Goal: Task Accomplishment & Management: Complete application form

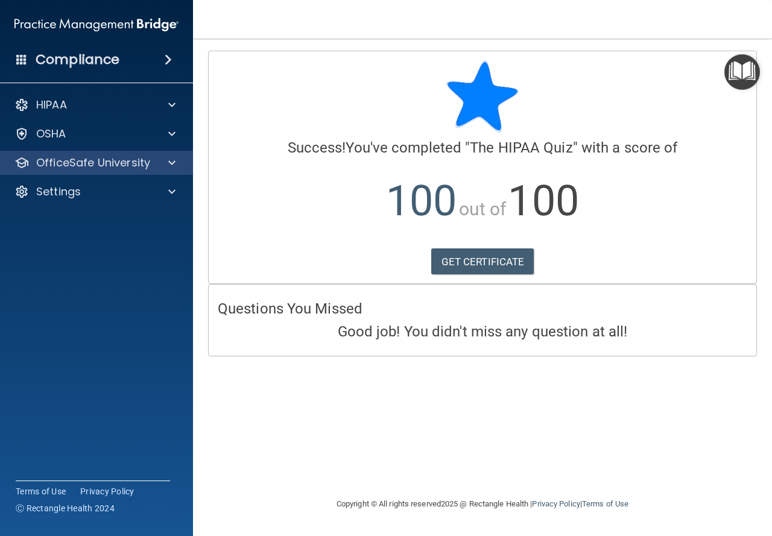
click at [86, 153] on div "OfficeSafe University" at bounding box center [97, 163] width 194 height 24
click at [167, 164] on div at bounding box center [170, 163] width 30 height 14
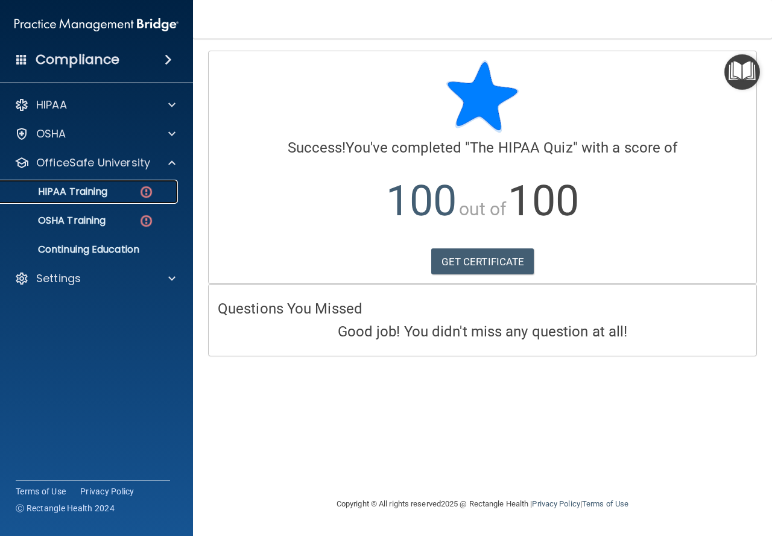
click at [120, 195] on div "HIPAA Training" at bounding box center [90, 192] width 165 height 12
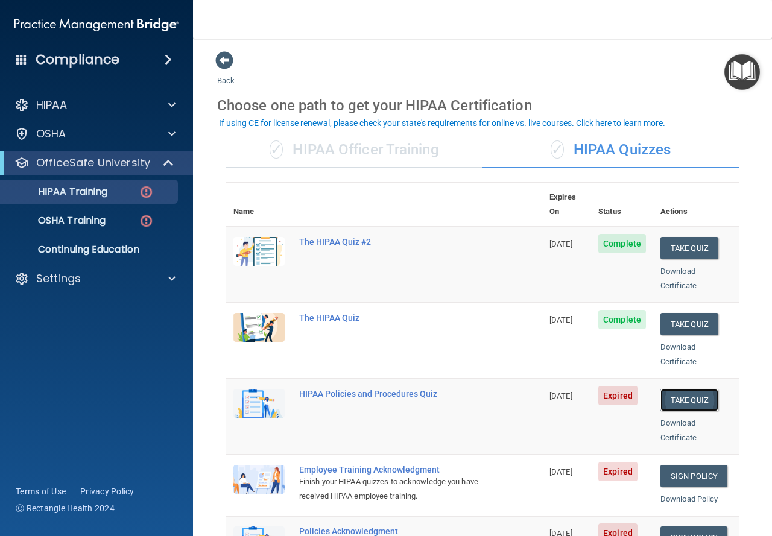
click at [665, 389] on button "Take Quiz" at bounding box center [690, 400] width 58 height 22
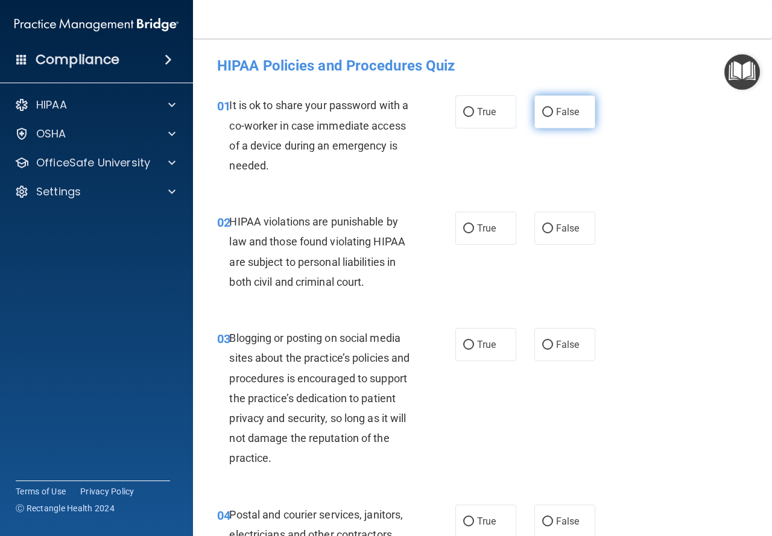
click at [543, 113] on input "False" at bounding box center [547, 112] width 11 height 9
radio input "true"
click at [477, 220] on label "True" at bounding box center [486, 228] width 61 height 33
click at [474, 224] on input "True" at bounding box center [468, 228] width 11 height 9
radio input "true"
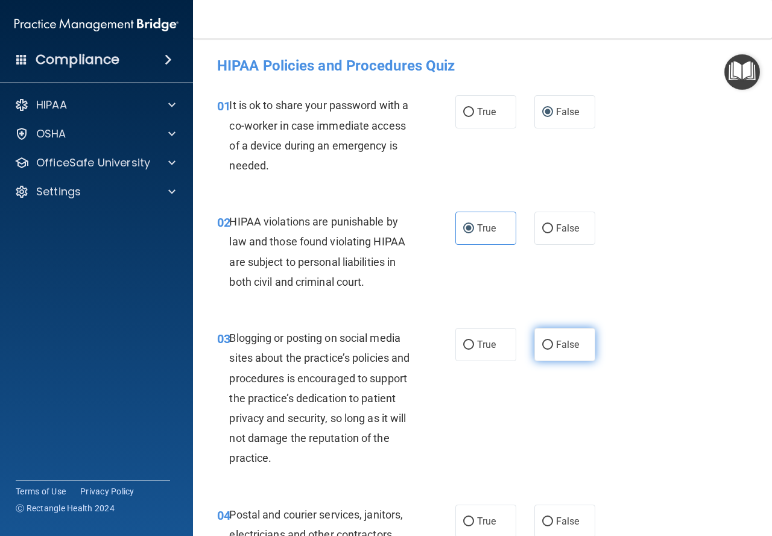
click at [562, 350] on span "False" at bounding box center [568, 344] width 24 height 11
click at [553, 350] on input "False" at bounding box center [547, 345] width 11 height 9
radio input "true"
click at [473, 529] on label "True" at bounding box center [486, 521] width 61 height 33
click at [473, 527] on input "True" at bounding box center [468, 522] width 11 height 9
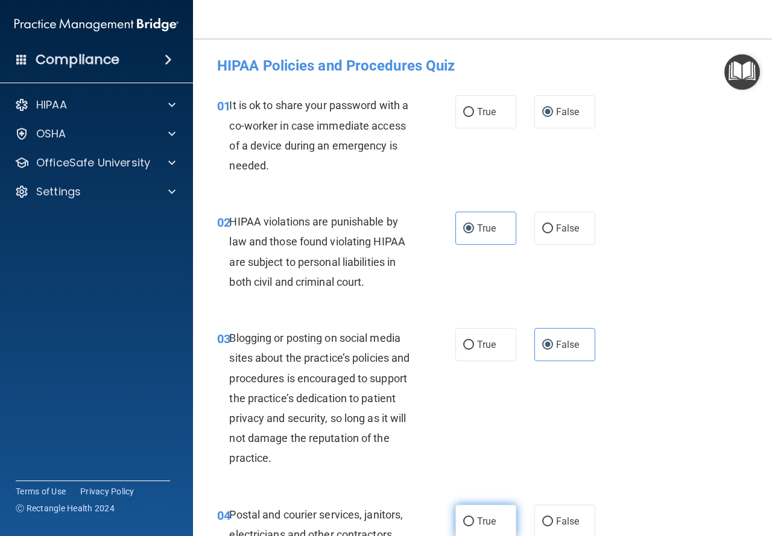
radio input "true"
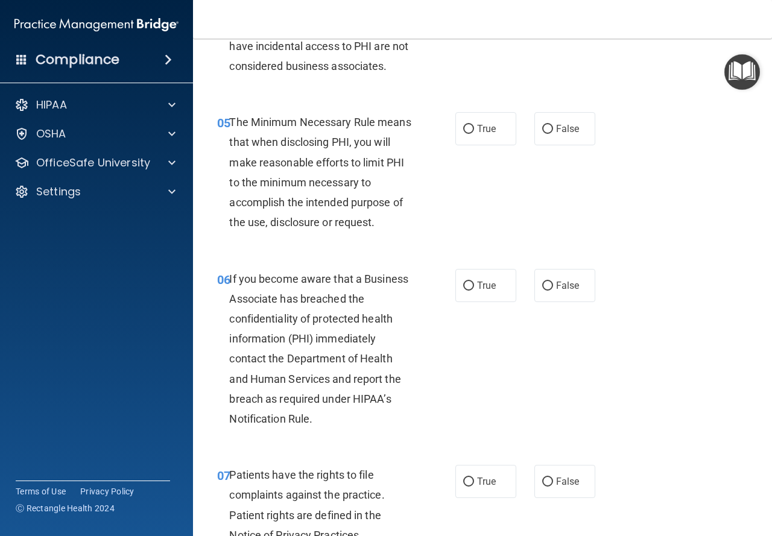
scroll to position [580, 0]
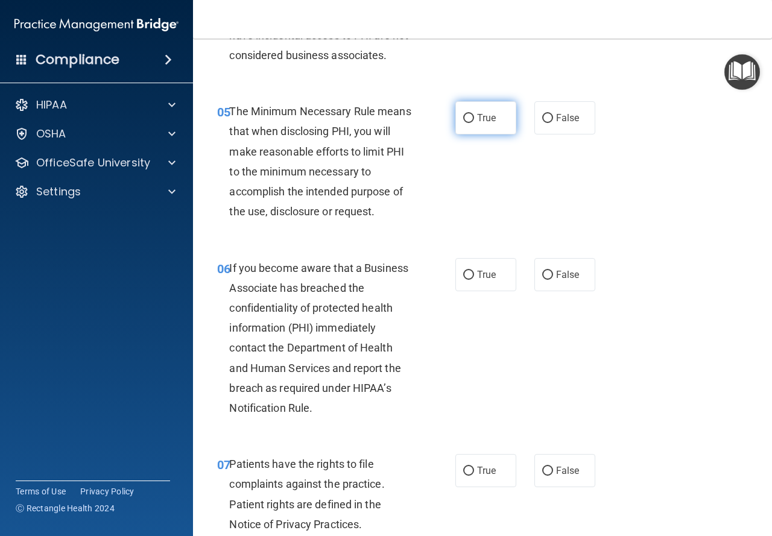
click at [464, 109] on label "True" at bounding box center [486, 117] width 61 height 33
click at [464, 114] on input "True" at bounding box center [468, 118] width 11 height 9
radio input "true"
click at [558, 279] on span "False" at bounding box center [568, 274] width 24 height 11
click at [553, 279] on input "False" at bounding box center [547, 275] width 11 height 9
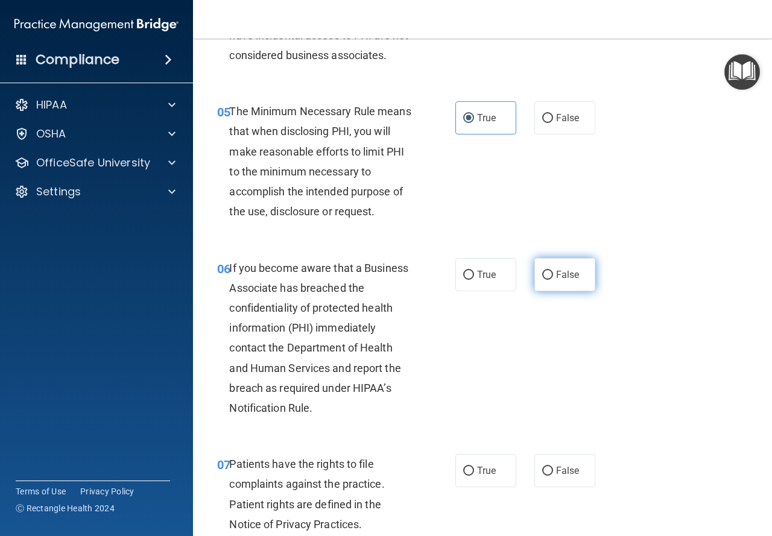
radio input "true"
click at [481, 474] on span "True" at bounding box center [486, 470] width 19 height 11
click at [474, 474] on input "True" at bounding box center [468, 471] width 11 height 9
radio input "true"
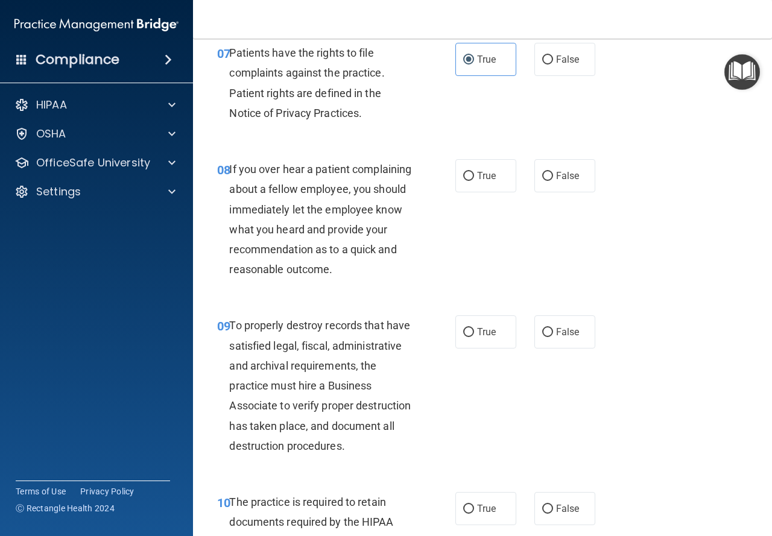
scroll to position [997, 0]
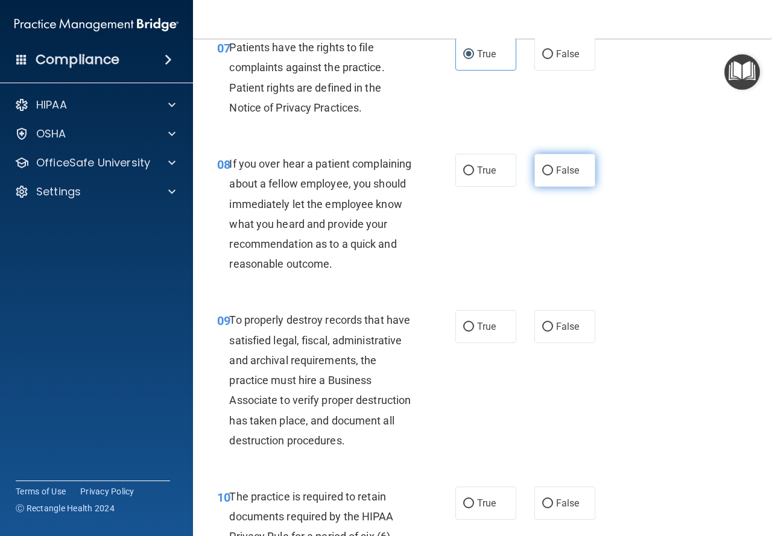
click at [586, 171] on label "False" at bounding box center [565, 170] width 61 height 33
click at [553, 171] on input "False" at bounding box center [547, 171] width 11 height 9
radio input "true"
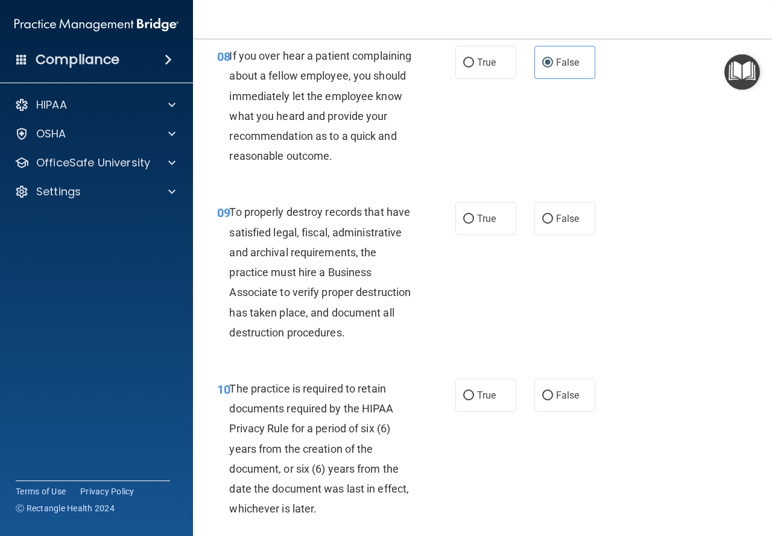
scroll to position [1121, 0]
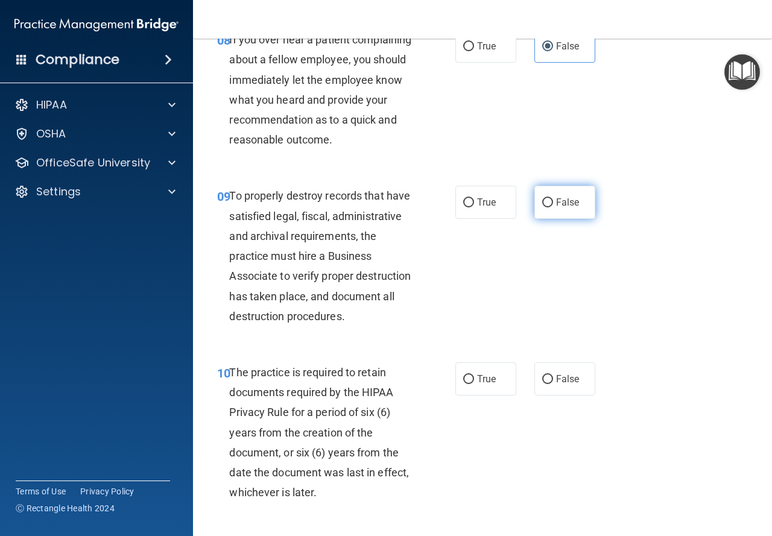
click at [579, 219] on label "False" at bounding box center [565, 202] width 61 height 33
click at [553, 208] on input "False" at bounding box center [547, 203] width 11 height 9
radio input "true"
click at [457, 396] on label "True" at bounding box center [486, 379] width 61 height 33
click at [463, 384] on input "True" at bounding box center [468, 379] width 11 height 9
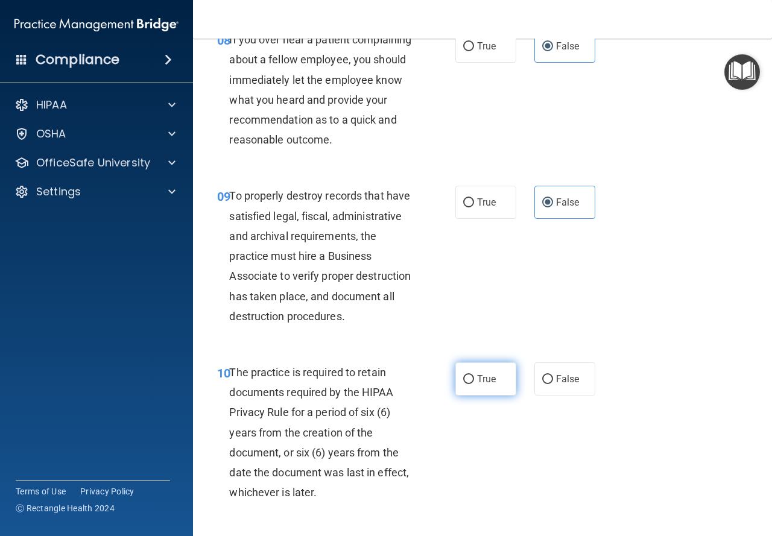
radio input "true"
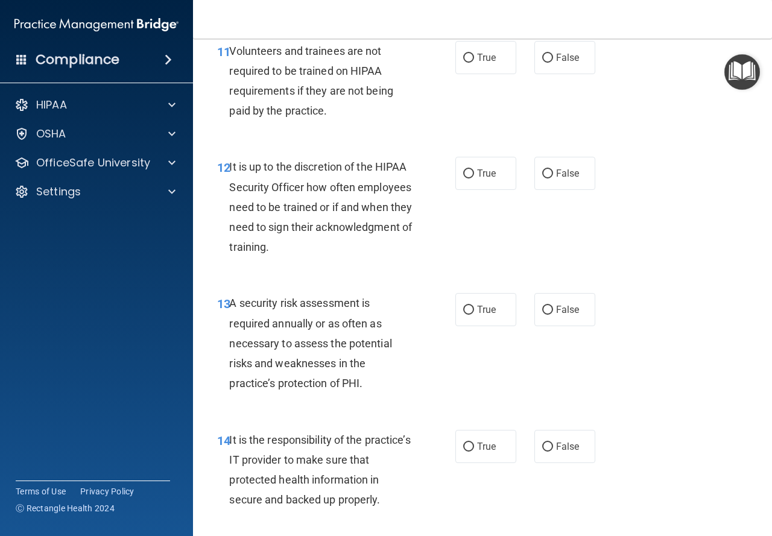
scroll to position [1631, 0]
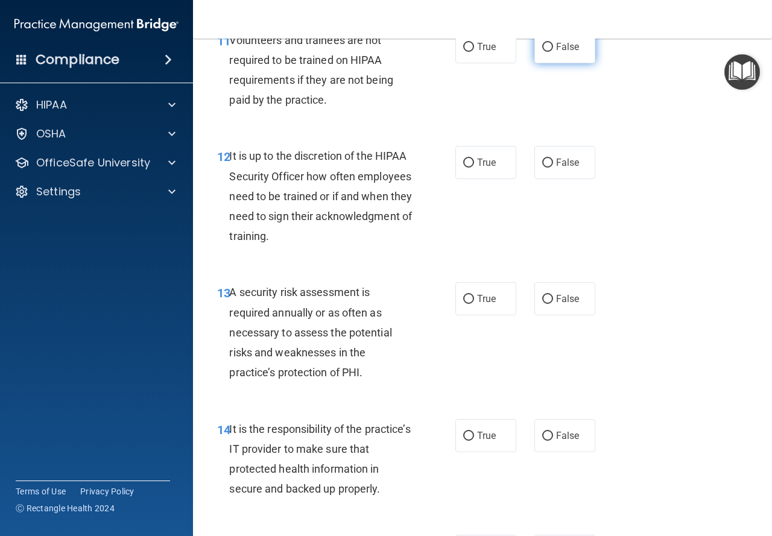
click at [542, 52] on input "False" at bounding box center [547, 47] width 11 height 9
radio input "true"
click at [542, 168] on input "False" at bounding box center [547, 163] width 11 height 9
radio input "true"
click at [489, 316] on label "True" at bounding box center [486, 298] width 61 height 33
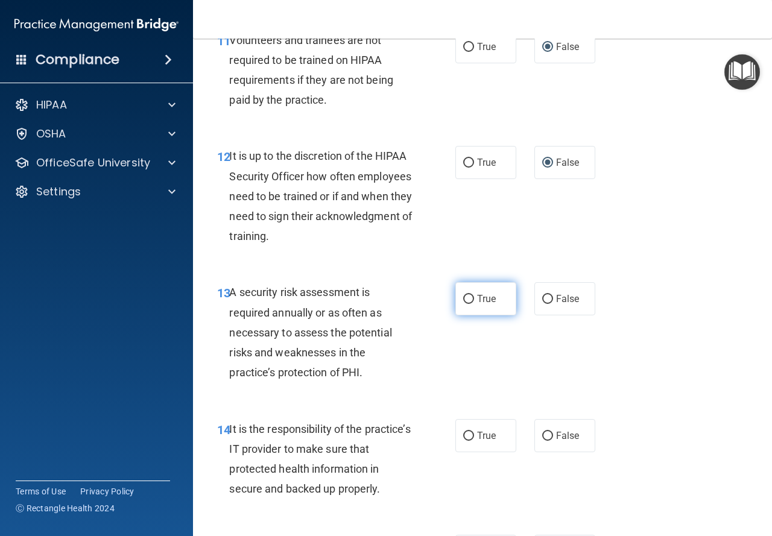
click at [474, 304] on input "True" at bounding box center [468, 299] width 11 height 9
radio input "true"
click at [562, 453] on label "False" at bounding box center [565, 435] width 61 height 33
click at [553, 441] on input "False" at bounding box center [547, 436] width 11 height 9
radio input "true"
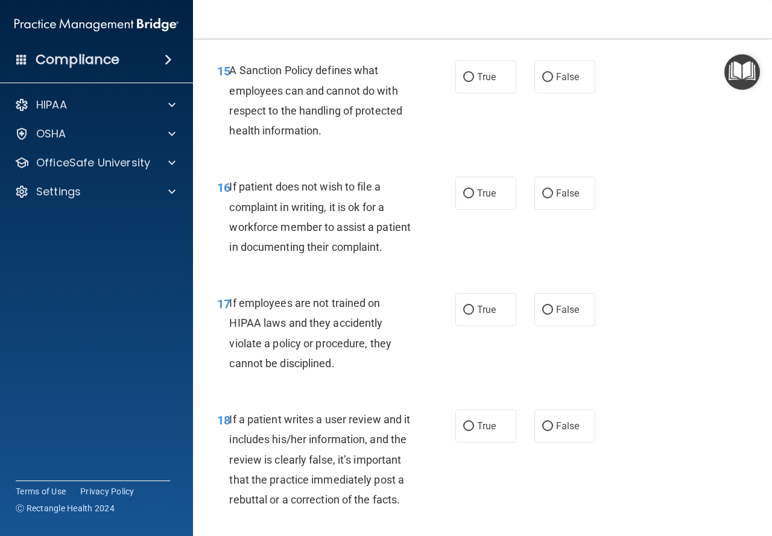
scroll to position [2130, 0]
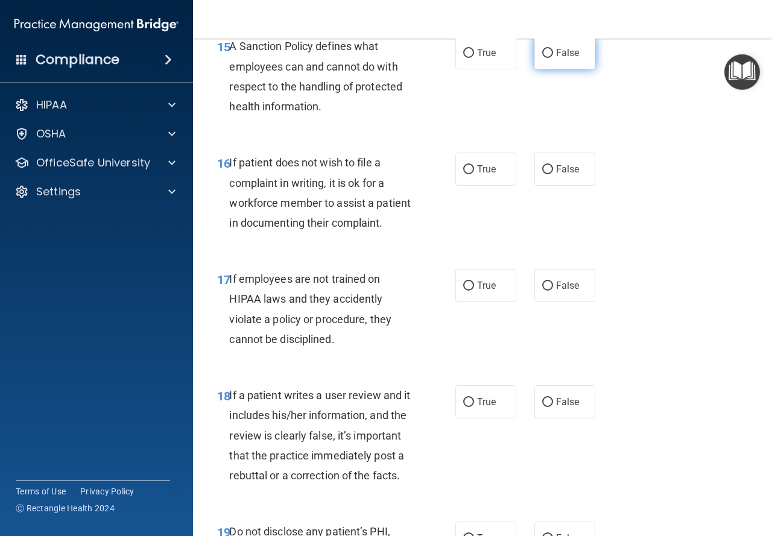
click at [589, 69] on label "False" at bounding box center [565, 52] width 61 height 33
click at [553, 58] on input "False" at bounding box center [547, 53] width 11 height 9
radio input "true"
click at [470, 186] on label "True" at bounding box center [486, 169] width 61 height 33
click at [470, 174] on input "True" at bounding box center [468, 169] width 11 height 9
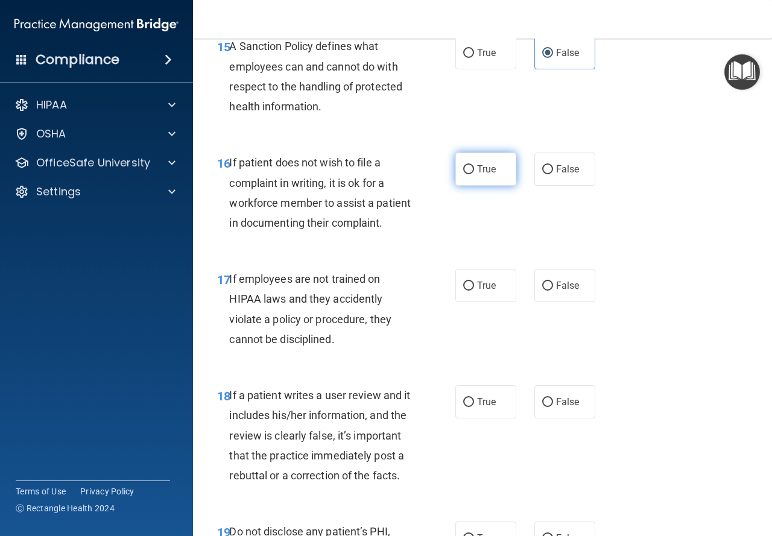
radio input "true"
click at [542, 291] on input "False" at bounding box center [547, 286] width 11 height 9
radio input "true"
click at [569, 408] on span "False" at bounding box center [568, 401] width 24 height 11
click at [553, 407] on input "False" at bounding box center [547, 402] width 11 height 9
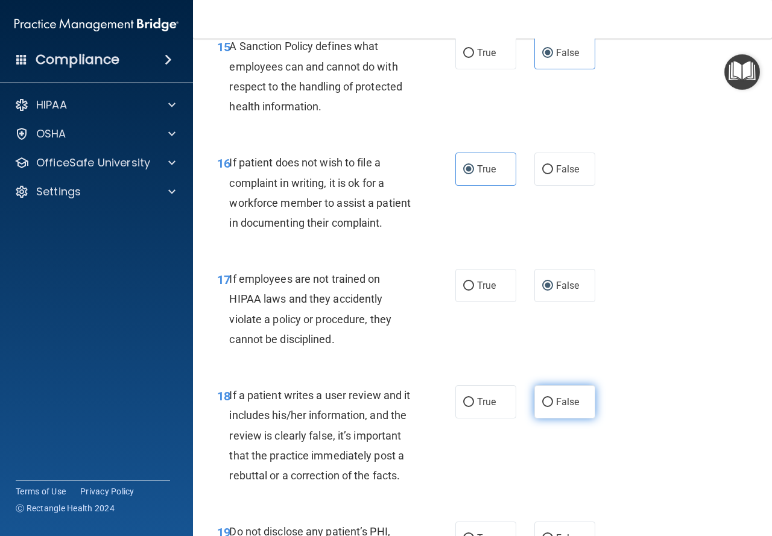
radio input "true"
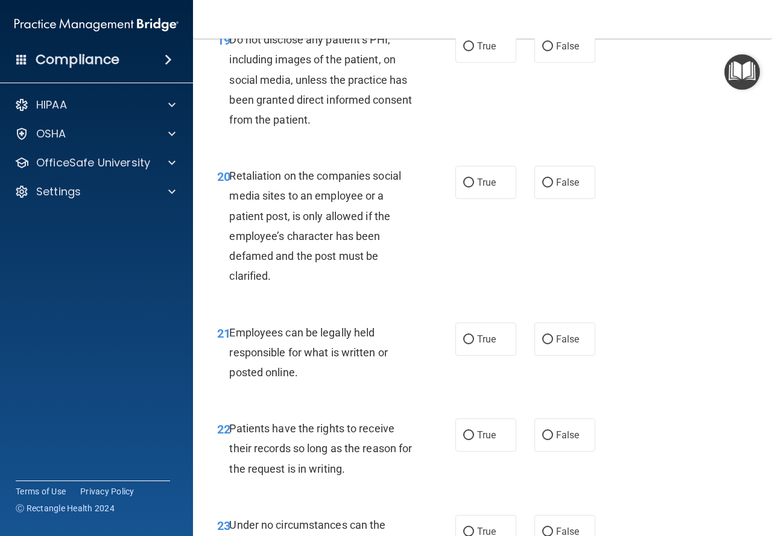
scroll to position [2627, 0]
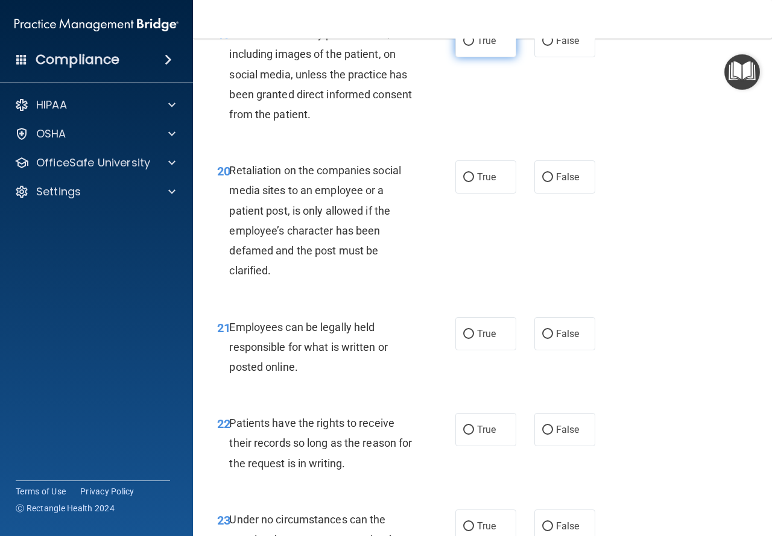
click at [474, 57] on label "True" at bounding box center [486, 40] width 61 height 33
click at [474, 46] on input "True" at bounding box center [468, 41] width 11 height 9
radio input "true"
click at [558, 194] on label "False" at bounding box center [565, 177] width 61 height 33
click at [553, 182] on input "False" at bounding box center [547, 177] width 11 height 9
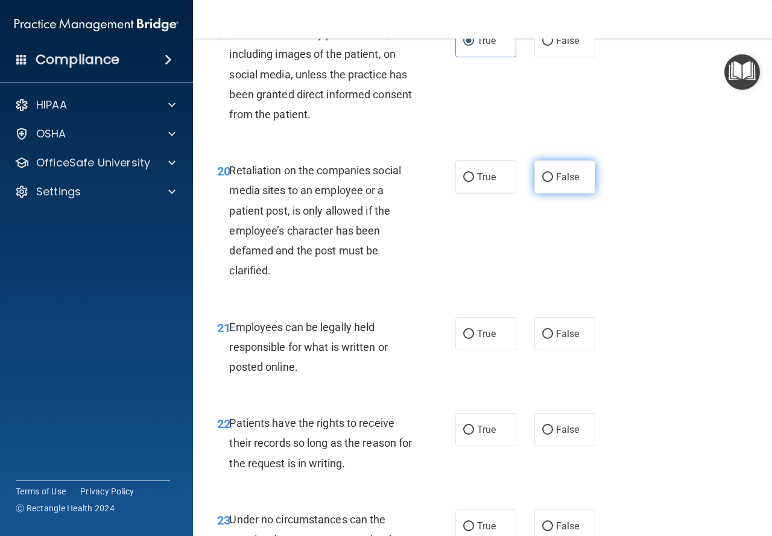
radio input "true"
click at [497, 399] on div "21 Employees can be legally held responsible for what is written or posted onli…" at bounding box center [482, 350] width 549 height 97
click at [473, 351] on label "True" at bounding box center [486, 333] width 61 height 33
click at [473, 339] on input "True" at bounding box center [468, 334] width 11 height 9
radio input "true"
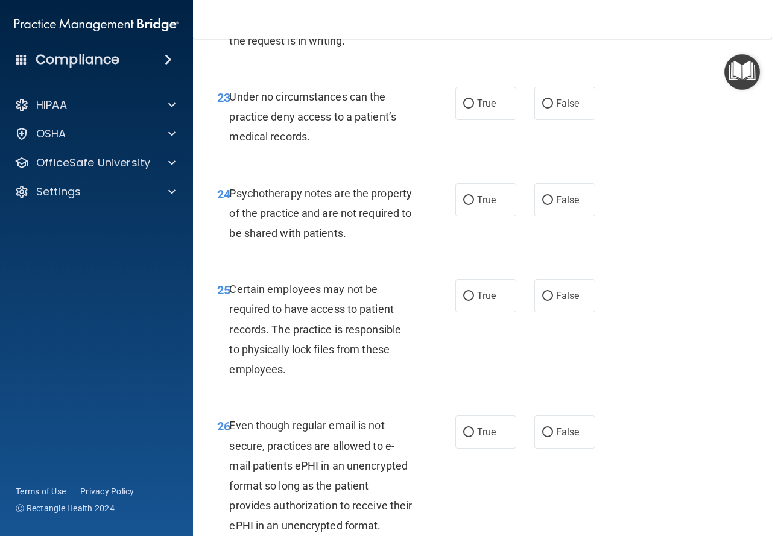
scroll to position [3056, 0]
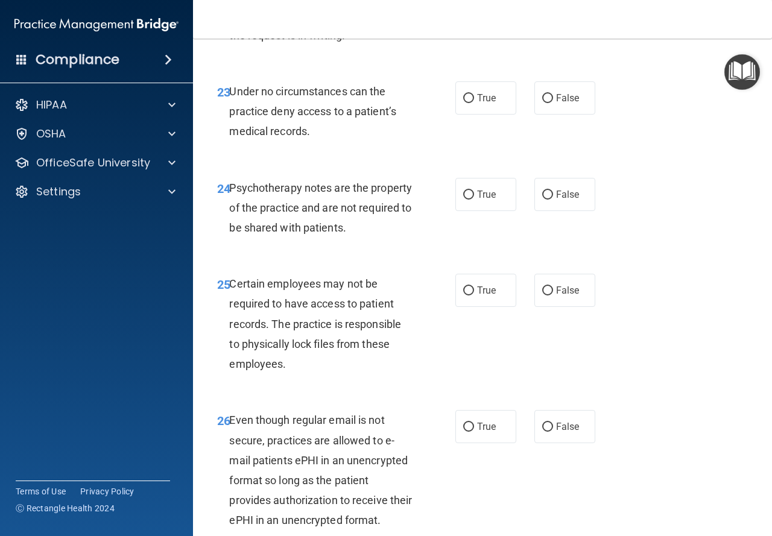
click at [555, 18] on label "False" at bounding box center [565, 1] width 61 height 33
click at [553, 7] on input "False" at bounding box center [547, 2] width 11 height 9
radio input "true"
click at [545, 103] on input "False" at bounding box center [547, 98] width 11 height 9
radio input "true"
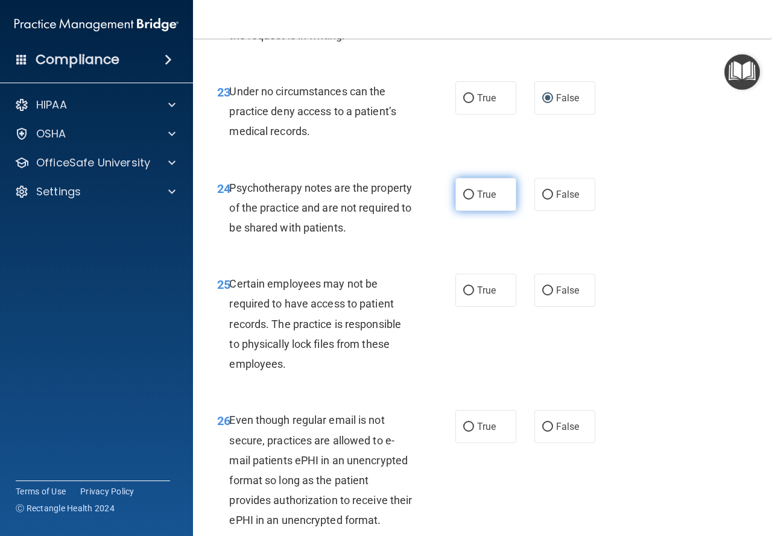
click at [476, 211] on label "True" at bounding box center [486, 194] width 61 height 33
click at [474, 200] on input "True" at bounding box center [468, 195] width 11 height 9
radio input "true"
click at [480, 307] on label "True" at bounding box center [486, 290] width 61 height 33
click at [474, 296] on input "True" at bounding box center [468, 291] width 11 height 9
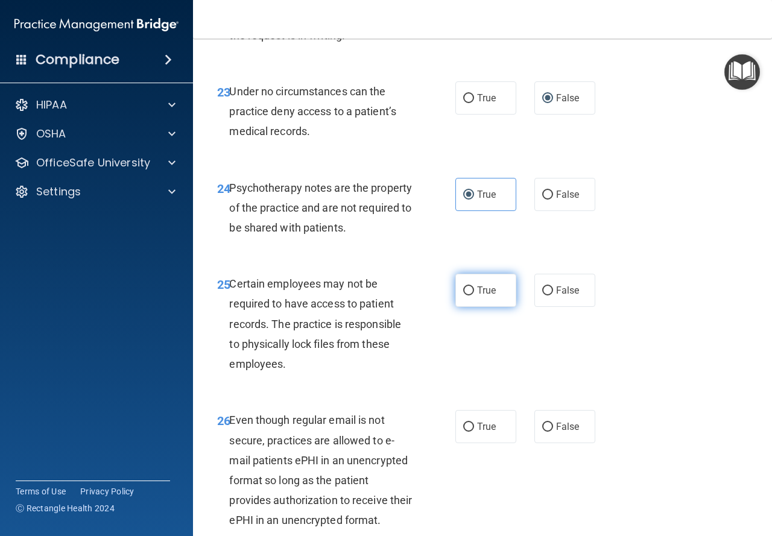
radio input "true"
click at [479, 433] on span "True" at bounding box center [486, 426] width 19 height 11
click at [474, 432] on input "True" at bounding box center [468, 427] width 11 height 9
radio input "true"
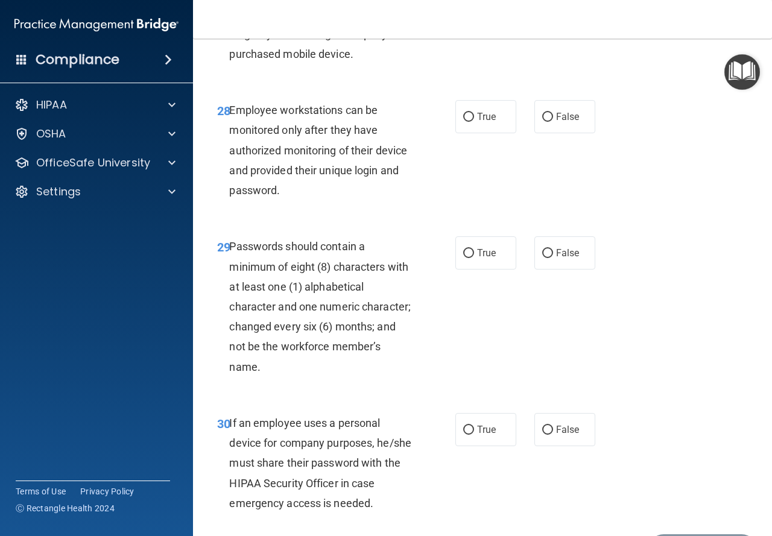
scroll to position [3624, 0]
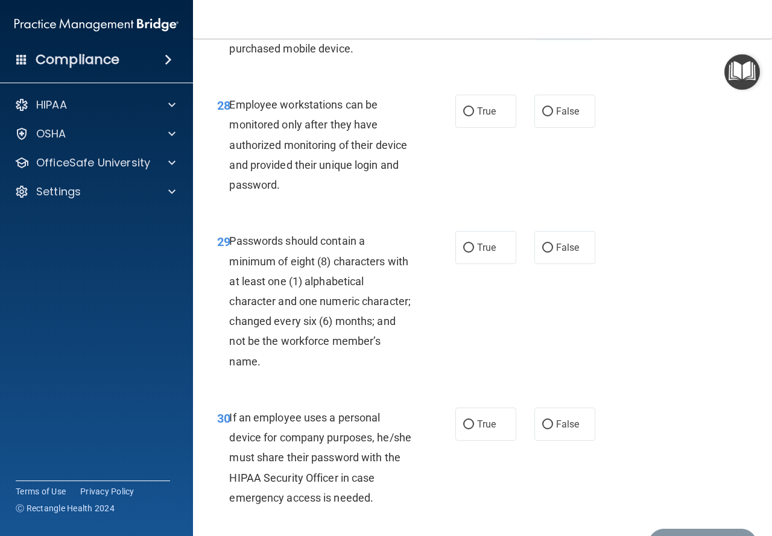
click at [556, 21] on span "False" at bounding box center [568, 15] width 24 height 11
click at [553, 21] on input "False" at bounding box center [547, 15] width 11 height 9
radio input "true"
click at [559, 128] on label "False" at bounding box center [565, 111] width 61 height 33
click at [553, 116] on input "False" at bounding box center [547, 111] width 11 height 9
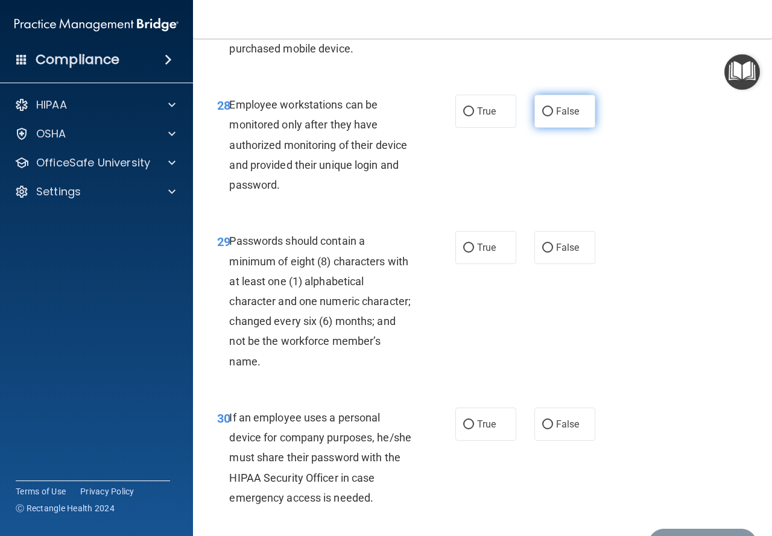
radio input "true"
click at [456, 264] on label "True" at bounding box center [486, 247] width 61 height 33
click at [463, 253] on input "True" at bounding box center [468, 248] width 11 height 9
radio input "true"
click at [556, 430] on span "False" at bounding box center [568, 424] width 24 height 11
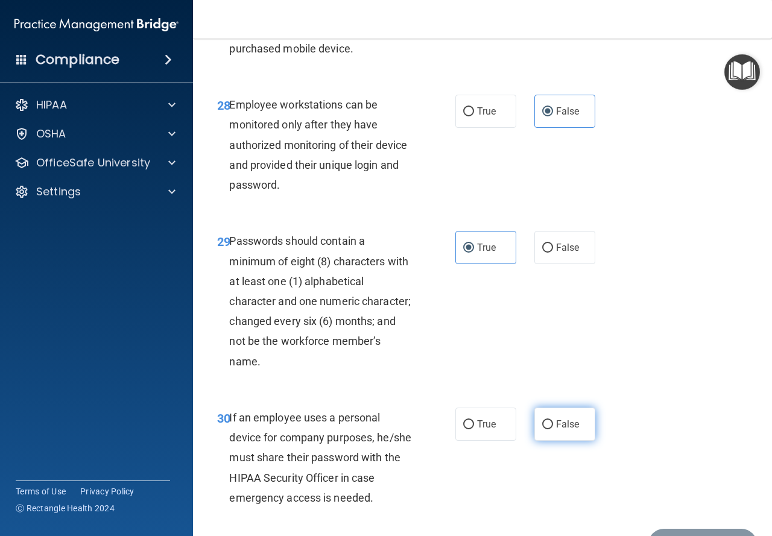
click at [553, 430] on input "False" at bounding box center [547, 425] width 11 height 9
radio input "true"
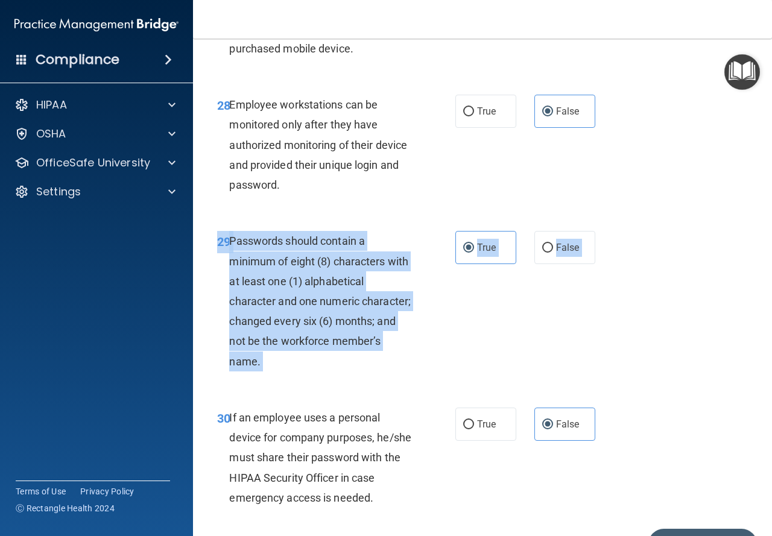
drag, startPoint x: 763, startPoint y: 459, endPoint x: 762, endPoint y: 489, distance: 30.2
click at [762, 489] on main "- HIPAA Policies and Procedures Quiz This quiz doesn’t expire until 07/15/2025.…" at bounding box center [482, 288] width 579 height 498
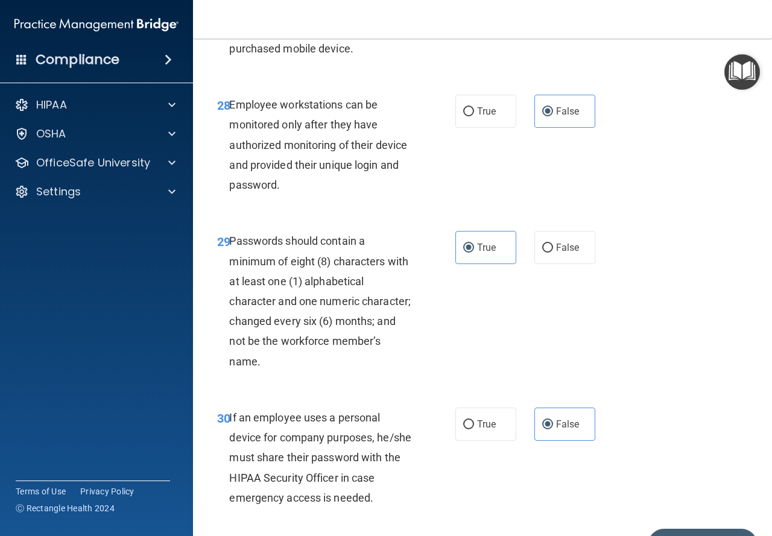
click at [730, 390] on div "29 Passwords should contain a minimum of eight (8) characters with at least one…" at bounding box center [482, 304] width 549 height 177
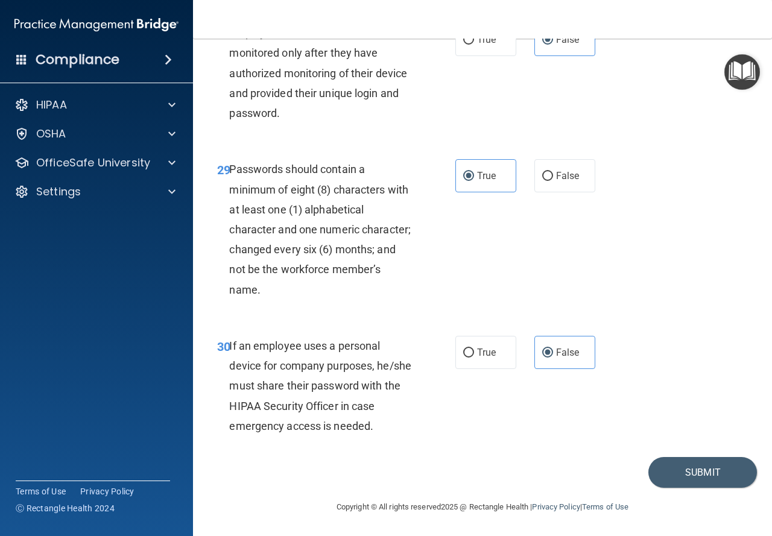
scroll to position [3776, 0]
click at [699, 465] on button "Submit" at bounding box center [703, 472] width 109 height 31
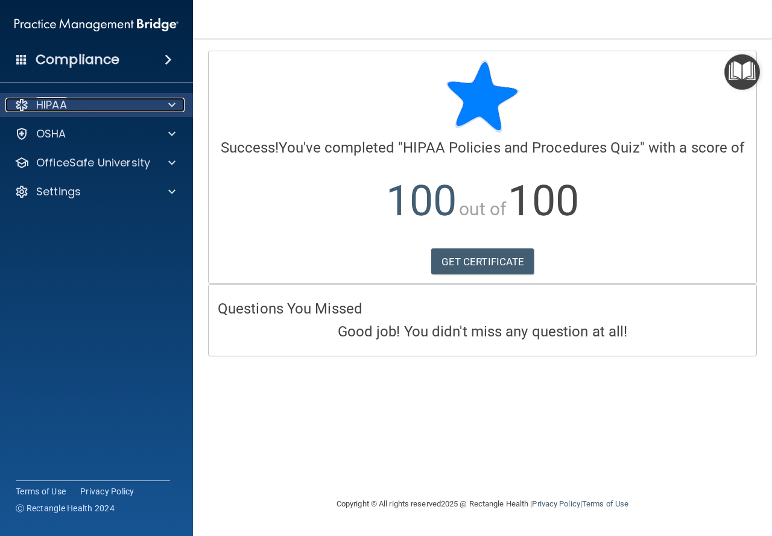
click at [104, 104] on div "HIPAA" at bounding box center [80, 105] width 150 height 14
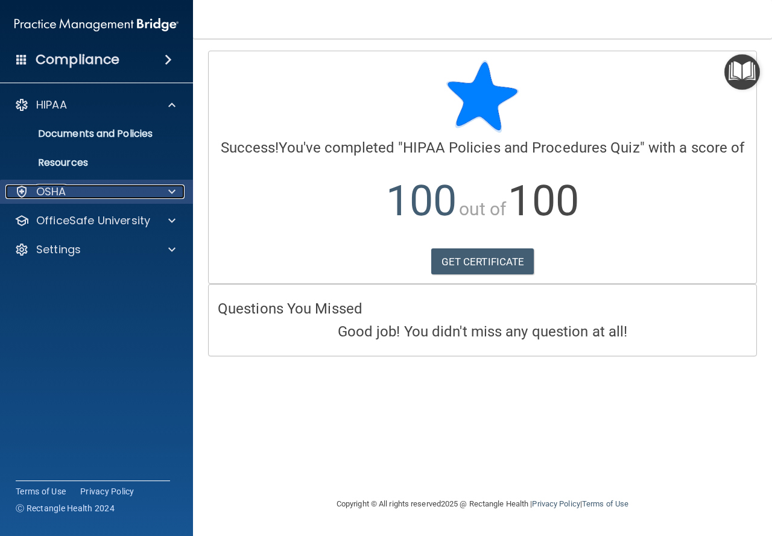
click at [113, 196] on div "OSHA" at bounding box center [80, 192] width 150 height 14
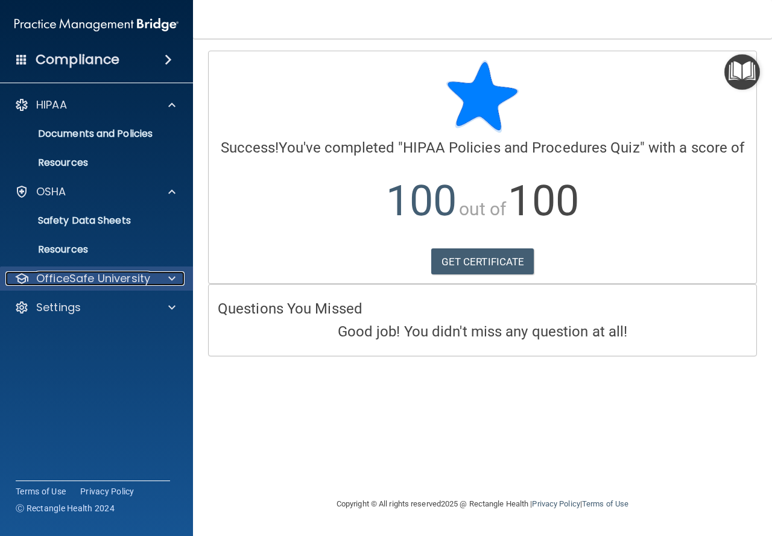
click at [113, 274] on p "OfficeSafe University" at bounding box center [93, 279] width 114 height 14
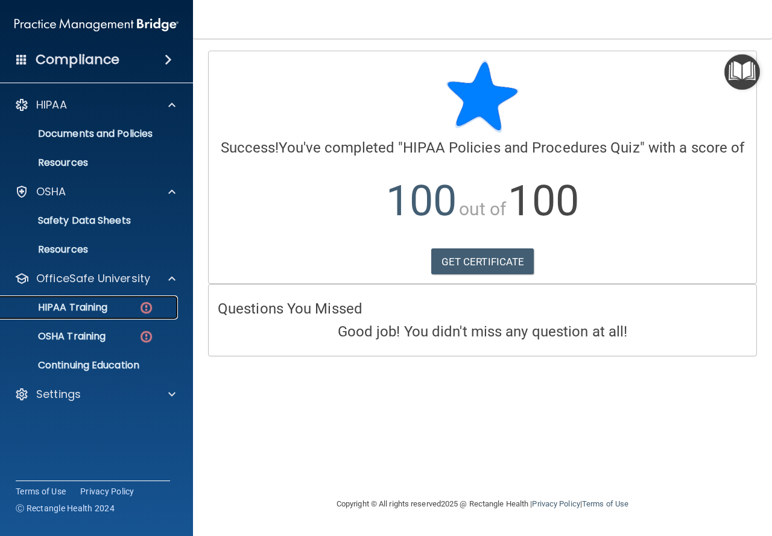
click at [103, 300] on link "HIPAA Training" at bounding box center [83, 308] width 190 height 24
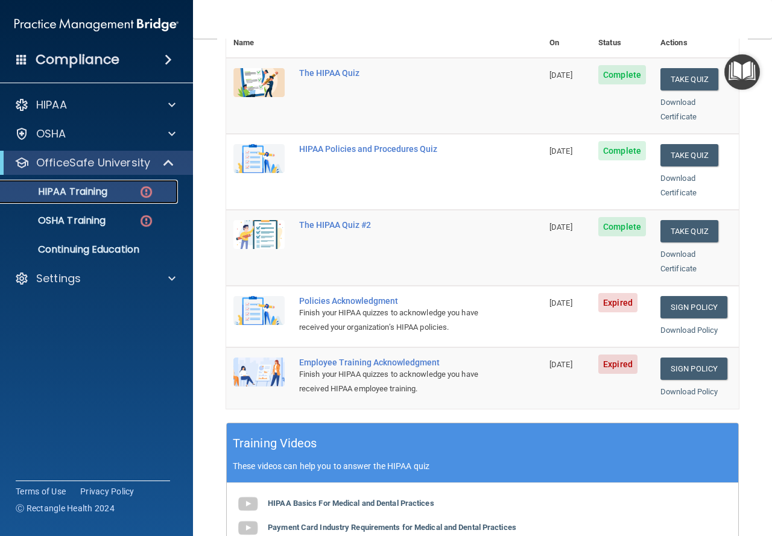
scroll to position [174, 0]
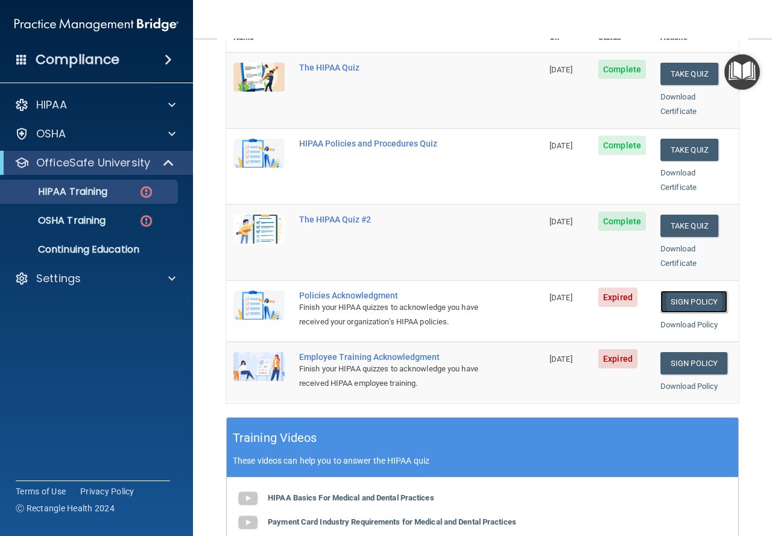
click at [698, 291] on link "Sign Policy" at bounding box center [694, 302] width 67 height 22
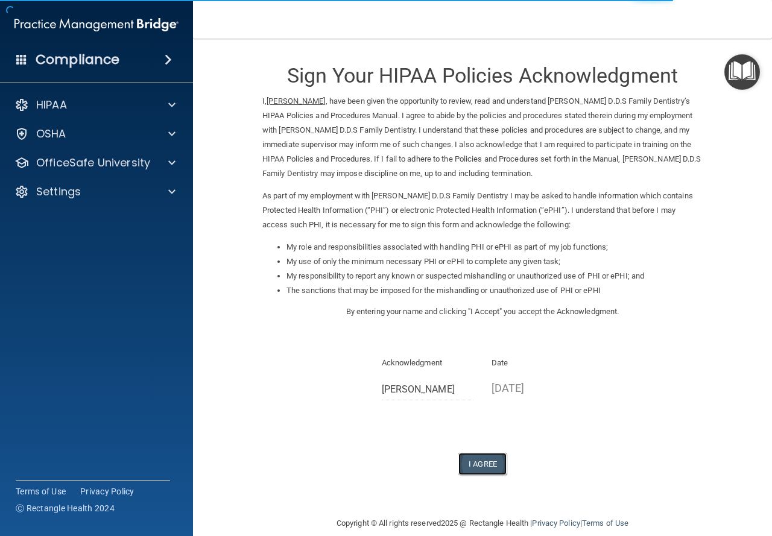
click at [480, 454] on button "I Agree" at bounding box center [483, 464] width 48 height 22
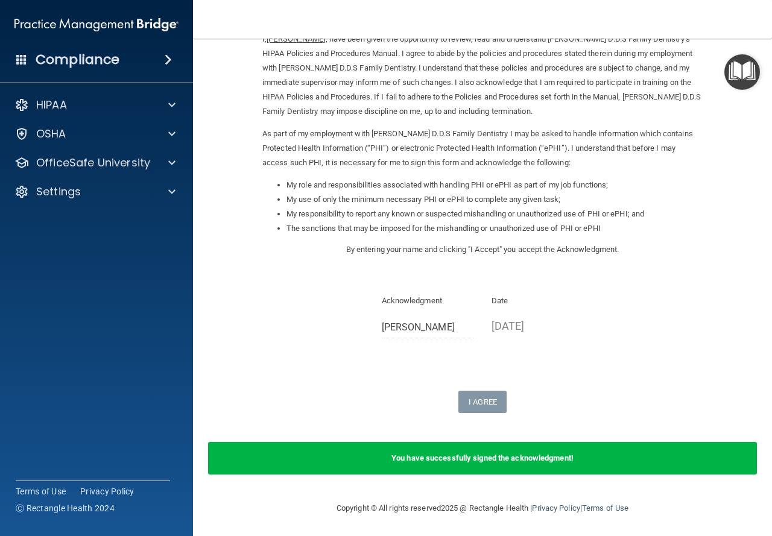
scroll to position [63, 0]
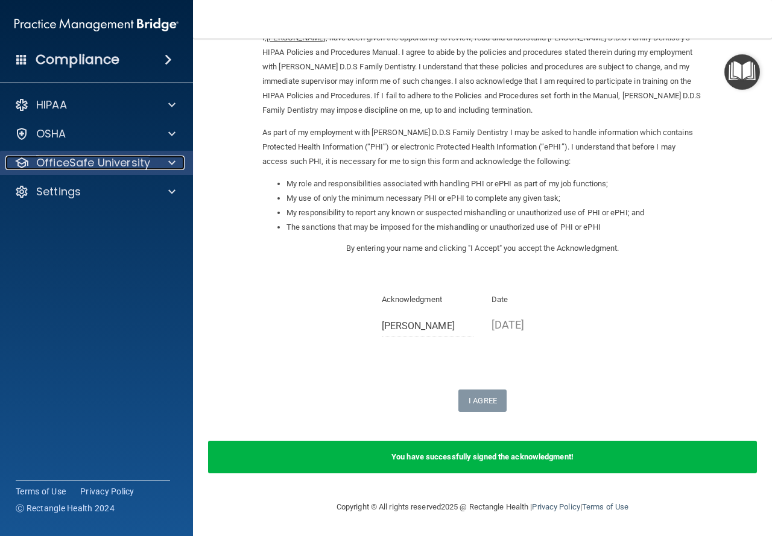
click at [67, 161] on p "OfficeSafe University" at bounding box center [93, 163] width 114 height 14
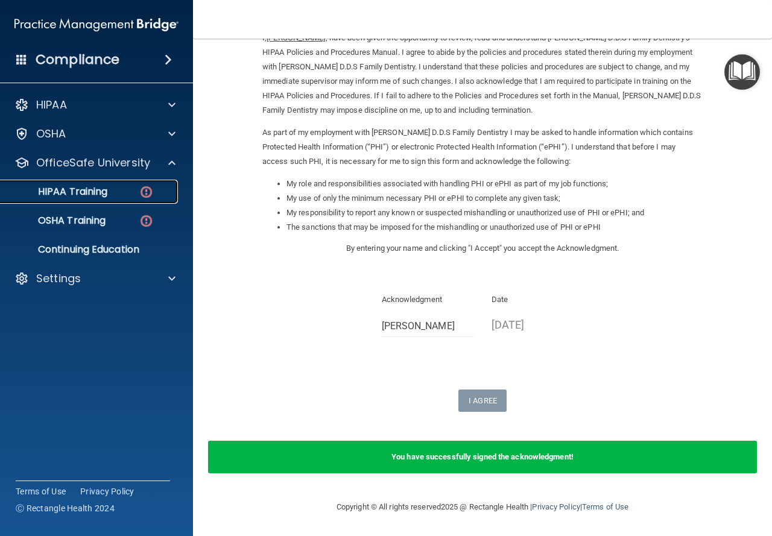
click at [90, 189] on p "HIPAA Training" at bounding box center [58, 192] width 100 height 12
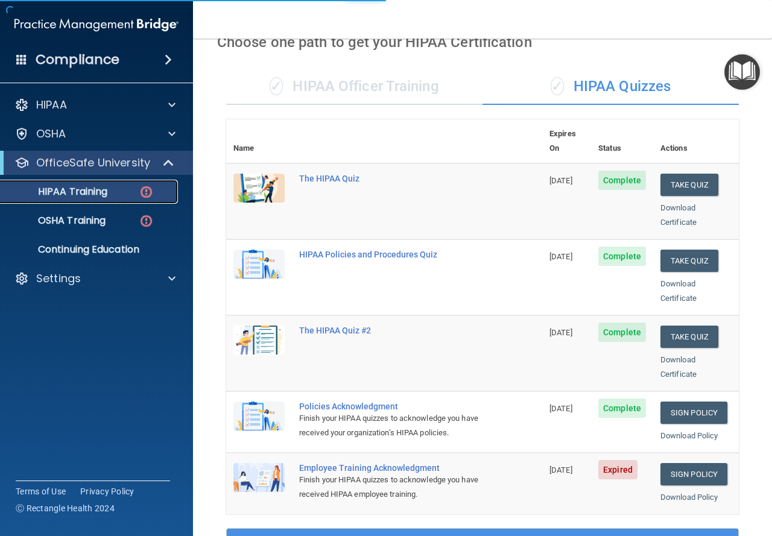
scroll to position [428, 0]
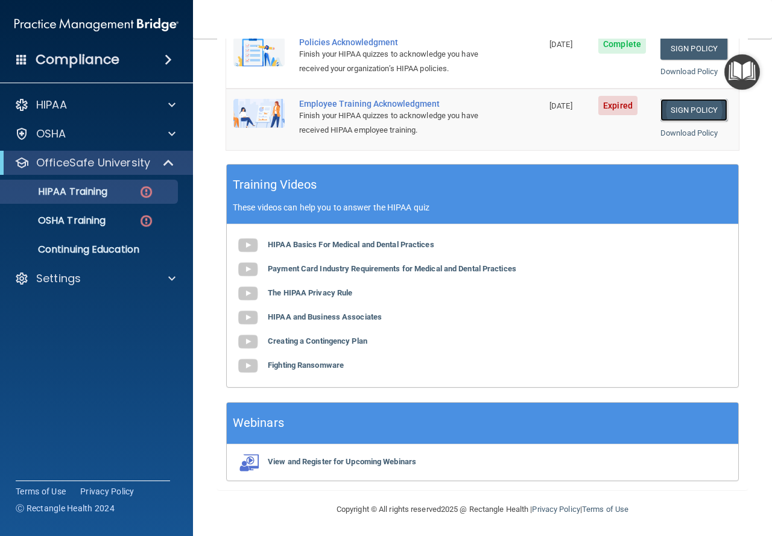
click at [690, 112] on link "Sign Policy" at bounding box center [694, 110] width 67 height 22
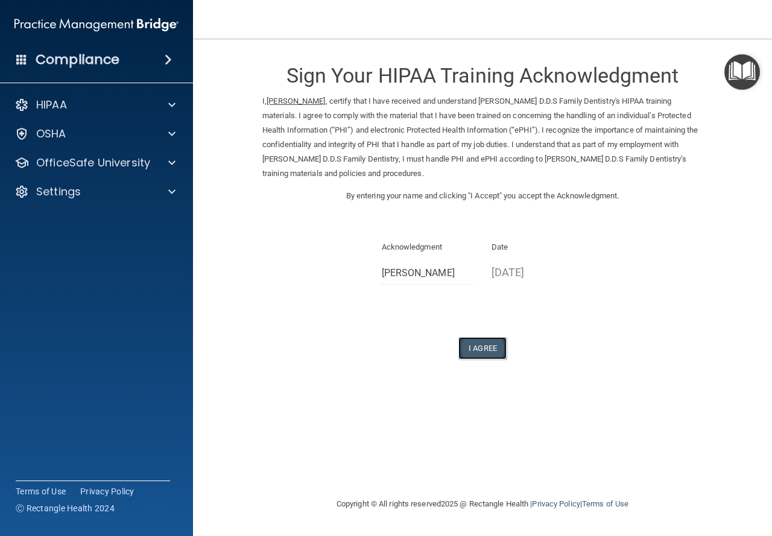
click at [495, 354] on button "I Agree" at bounding box center [483, 348] width 48 height 22
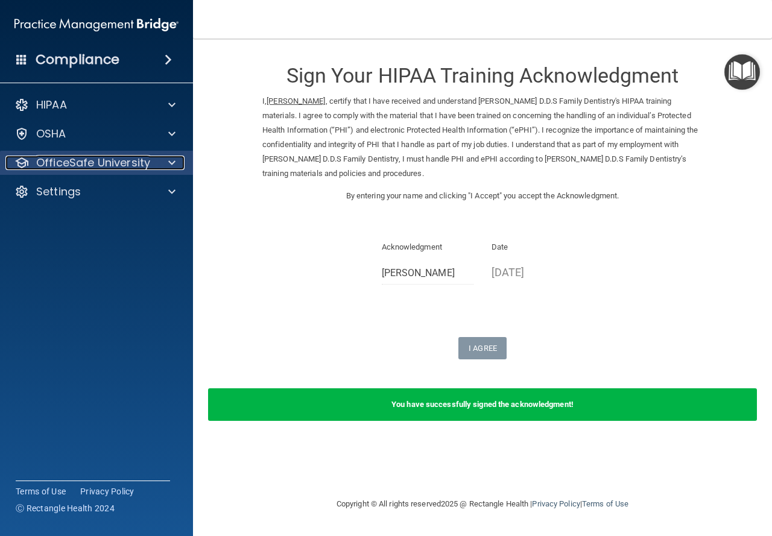
click at [139, 162] on p "OfficeSafe University" at bounding box center [93, 163] width 114 height 14
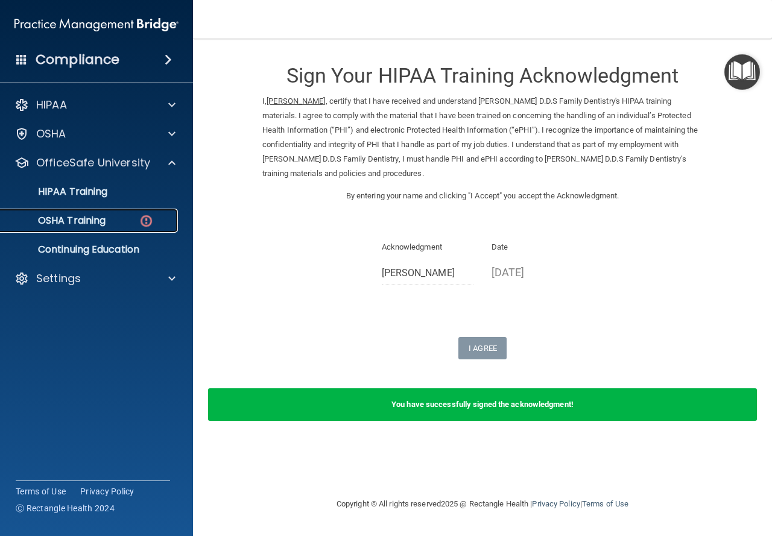
click at [108, 226] on div "OSHA Training" at bounding box center [90, 221] width 165 height 12
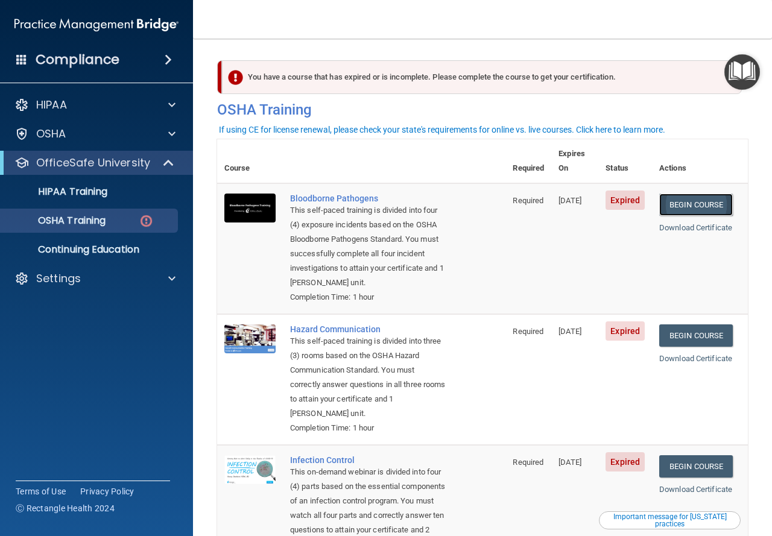
click at [674, 194] on link "Begin Course" at bounding box center [697, 205] width 74 height 22
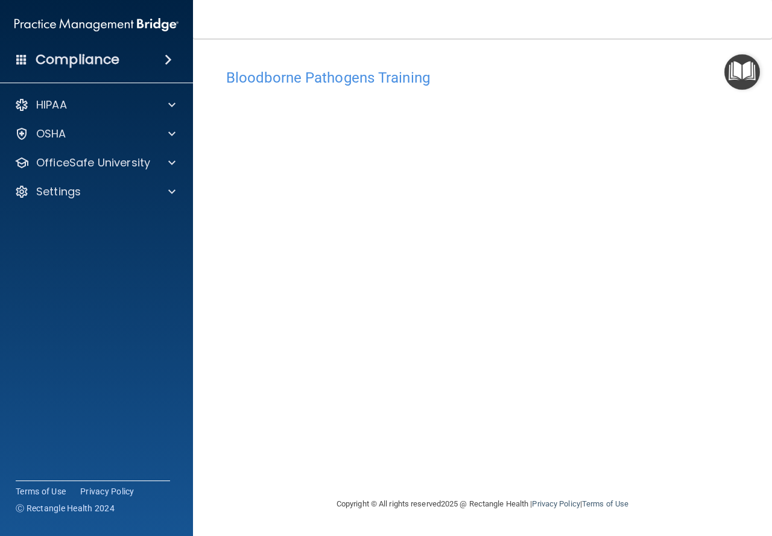
click at [436, 471] on div "Bloodborne Pathogens Training This course doesn’t expire until 07/17/2025. Are …" at bounding box center [482, 280] width 531 height 434
click at [539, 60] on div "Bloodborne Pathogens Training This course doesn’t expire until 07/17/2025. Are …" at bounding box center [482, 268] width 531 height 434
